Goal: Information Seeking & Learning: Learn about a topic

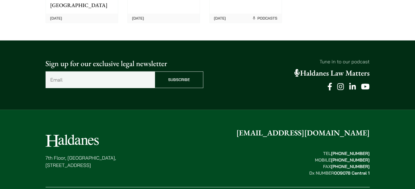
scroll to position [1443, 0]
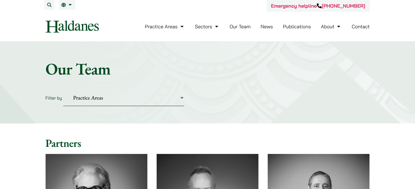
click at [264, 26] on link "News" at bounding box center [266, 26] width 12 height 6
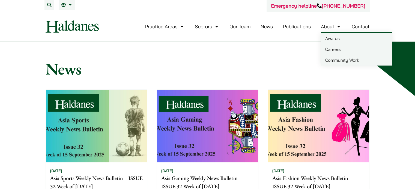
click at [333, 27] on link "About" at bounding box center [331, 26] width 21 height 6
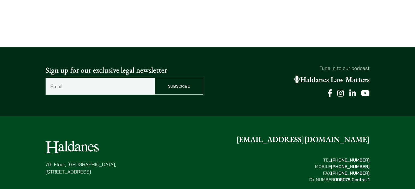
scroll to position [1339, 0]
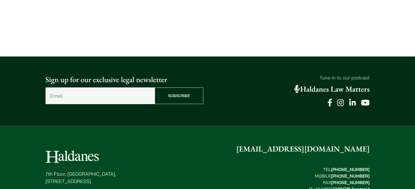
click at [341, 99] on icon at bounding box center [340, 103] width 7 height 8
click at [331, 99] on icon at bounding box center [329, 103] width 5 height 8
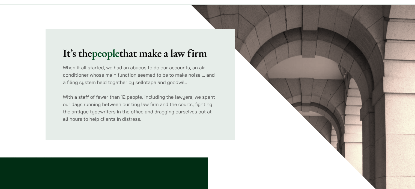
scroll to position [0, 0]
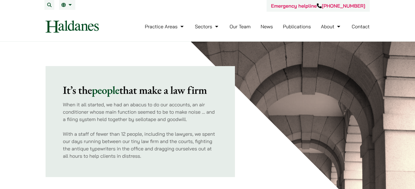
click at [75, 24] on img at bounding box center [72, 26] width 53 height 12
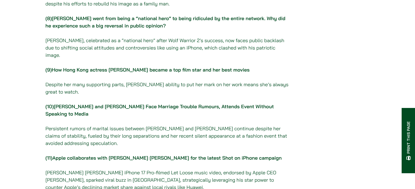
scroll to position [463, 0]
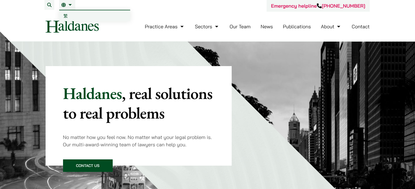
click at [66, 16] on span "繁" at bounding box center [66, 15] width 4 height 5
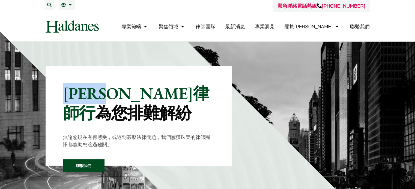
drag, startPoint x: 67, startPoint y: 98, endPoint x: 137, endPoint y: 98, distance: 70.0
click at [137, 98] on p "何敦律師行 為您排難解紛" at bounding box center [138, 103] width 151 height 39
copy p "何敦律師行"
click at [67, 16] on span "EN" at bounding box center [67, 15] width 6 height 5
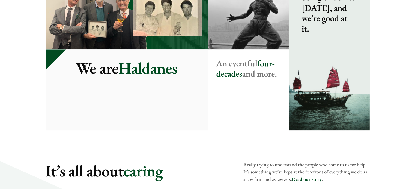
scroll to position [654, 0]
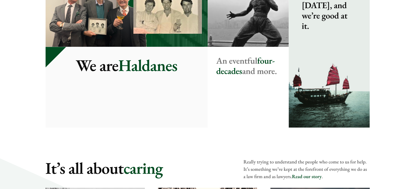
click at [250, 62] on strong "An eventful four-decades and more." at bounding box center [246, 66] width 61 height 22
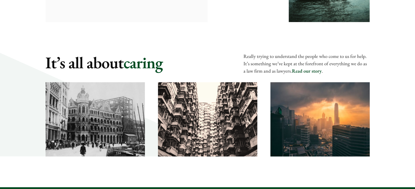
scroll to position [763, 0]
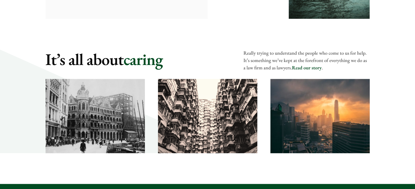
click at [305, 67] on link "Read our story" at bounding box center [307, 68] width 30 height 6
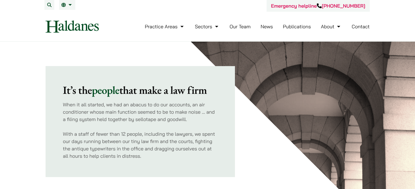
drag, startPoint x: 62, startPoint y: 89, endPoint x: 214, endPoint y: 91, distance: 151.8
click at [214, 91] on div "It’s the people that make a law firm When it all started, we had an abacus to d…" at bounding box center [140, 121] width 189 height 111
copy h2 "It’s the people that make a law firm"
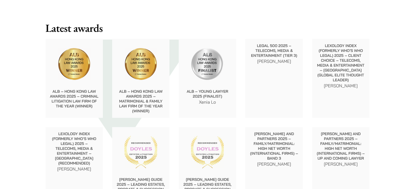
scroll to position [572, 0]
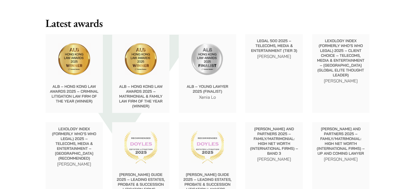
click at [76, 70] on img at bounding box center [74, 59] width 33 height 33
click at [92, 98] on p "ALB – Hong Kong Law Awards 2025 – Criminal Litigation Law Firm of the Year (Win…" at bounding box center [74, 94] width 49 height 20
click at [88, 98] on p "ALB – Hong Kong Law Awards 2025 – Criminal Litigation Law Firm of the Year (Win…" at bounding box center [74, 94] width 49 height 20
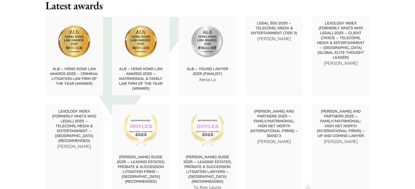
scroll to position [600, 0]
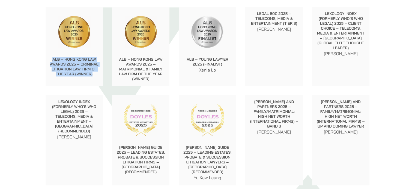
drag, startPoint x: 51, startPoint y: 57, endPoint x: 97, endPoint y: 79, distance: 51.1
click at [96, 78] on div "ALB – Hong Kong Law Awards 2025 – Criminal Litigation Law Firm of the Year (Win…" at bounding box center [75, 69] width 58 height 33
copy p "ALB – Hong Kong Law Awards 2025 – Criminal Litigation Law Firm of the Year (Win…"
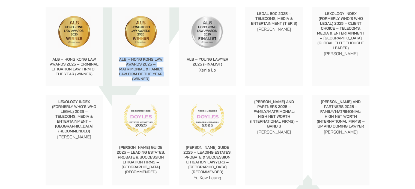
drag, startPoint x: 155, startPoint y: 82, endPoint x: 117, endPoint y: 59, distance: 44.9
click at [117, 59] on div "ALB – Hong Kong Law Awards 2025 – Matrimonial & Family Law Firm of the Year (Wi…" at bounding box center [141, 69] width 58 height 33
copy p "ALB – Hong Kong Law Awards 2025 – Matrimonial & Family Law Firm of the Year (Wi…"
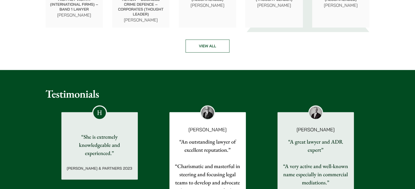
scroll to position [872, 0]
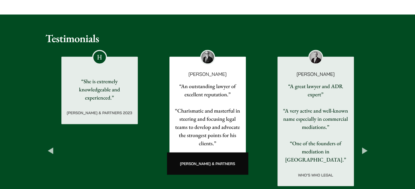
click at [50, 146] on button "Previous" at bounding box center [51, 151] width 10 height 10
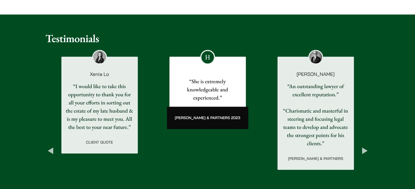
click at [50, 146] on button "Previous" at bounding box center [51, 151] width 10 height 10
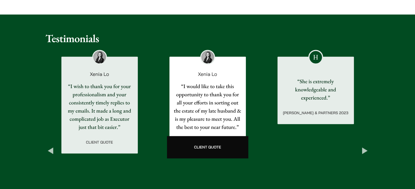
click at [50, 146] on button "Previous" at bounding box center [51, 151] width 10 height 10
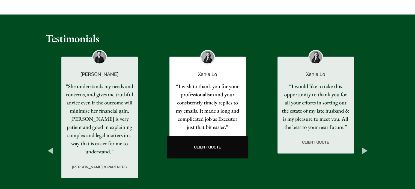
click at [50, 146] on button "Previous" at bounding box center [51, 151] width 10 height 10
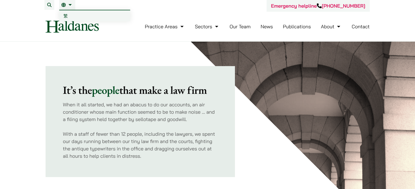
click at [70, 5] on link "EN" at bounding box center [67, 5] width 12 height 4
click at [65, 16] on span "繁" at bounding box center [66, 15] width 4 height 5
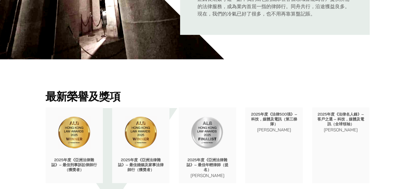
scroll to position [518, 0]
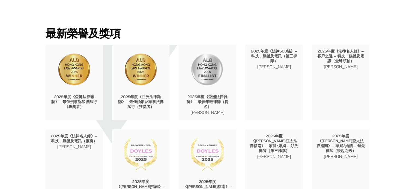
drag, startPoint x: 73, startPoint y: 94, endPoint x: 74, endPoint y: 98, distance: 3.8
click at [74, 98] on div "2025年度《亞洲法律雜誌》– 最佳刑事訴訟律師行（獲獎者）" at bounding box center [75, 105] width 58 height 30
drag, startPoint x: 72, startPoint y: 97, endPoint x: 57, endPoint y: 103, distance: 16.4
click at [57, 103] on p "2025年度《亞洲法律雜誌》– 最佳刑事訴訟律師行（獲獎者）" at bounding box center [74, 102] width 49 height 15
copy p "《亞洲法律雜誌》"
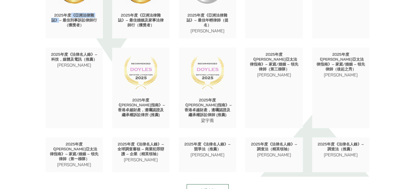
scroll to position [709, 0]
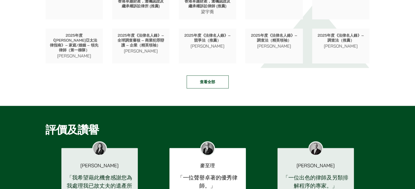
click at [216, 76] on link "查看全部" at bounding box center [207, 81] width 42 height 13
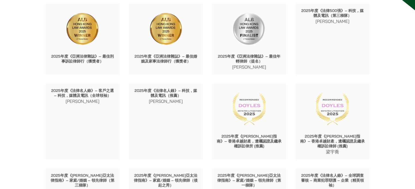
scroll to position [59, 0]
